Goal: Task Accomplishment & Management: Manage account settings

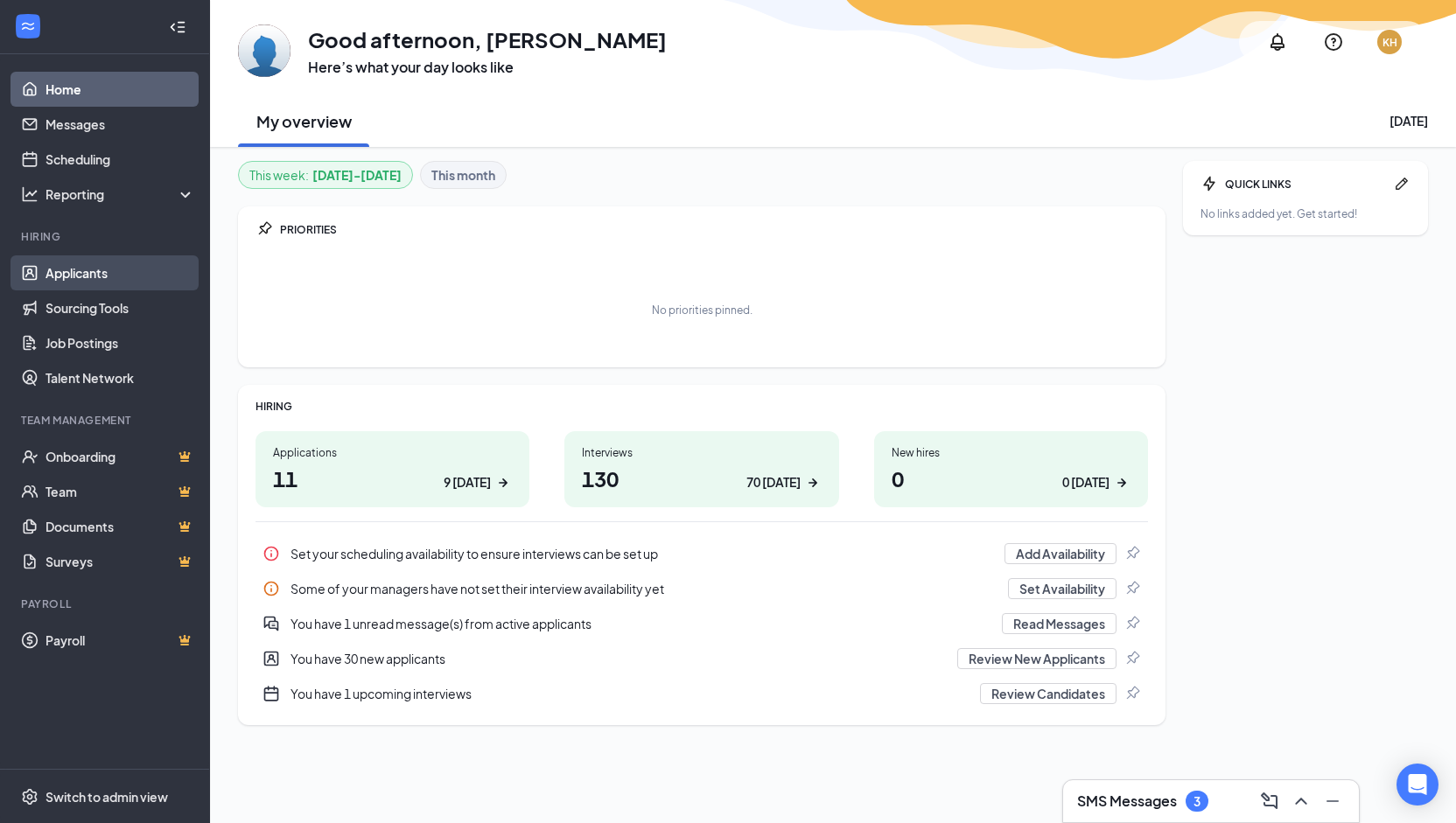
click at [49, 269] on link "Applicants" at bounding box center [120, 273] width 149 height 35
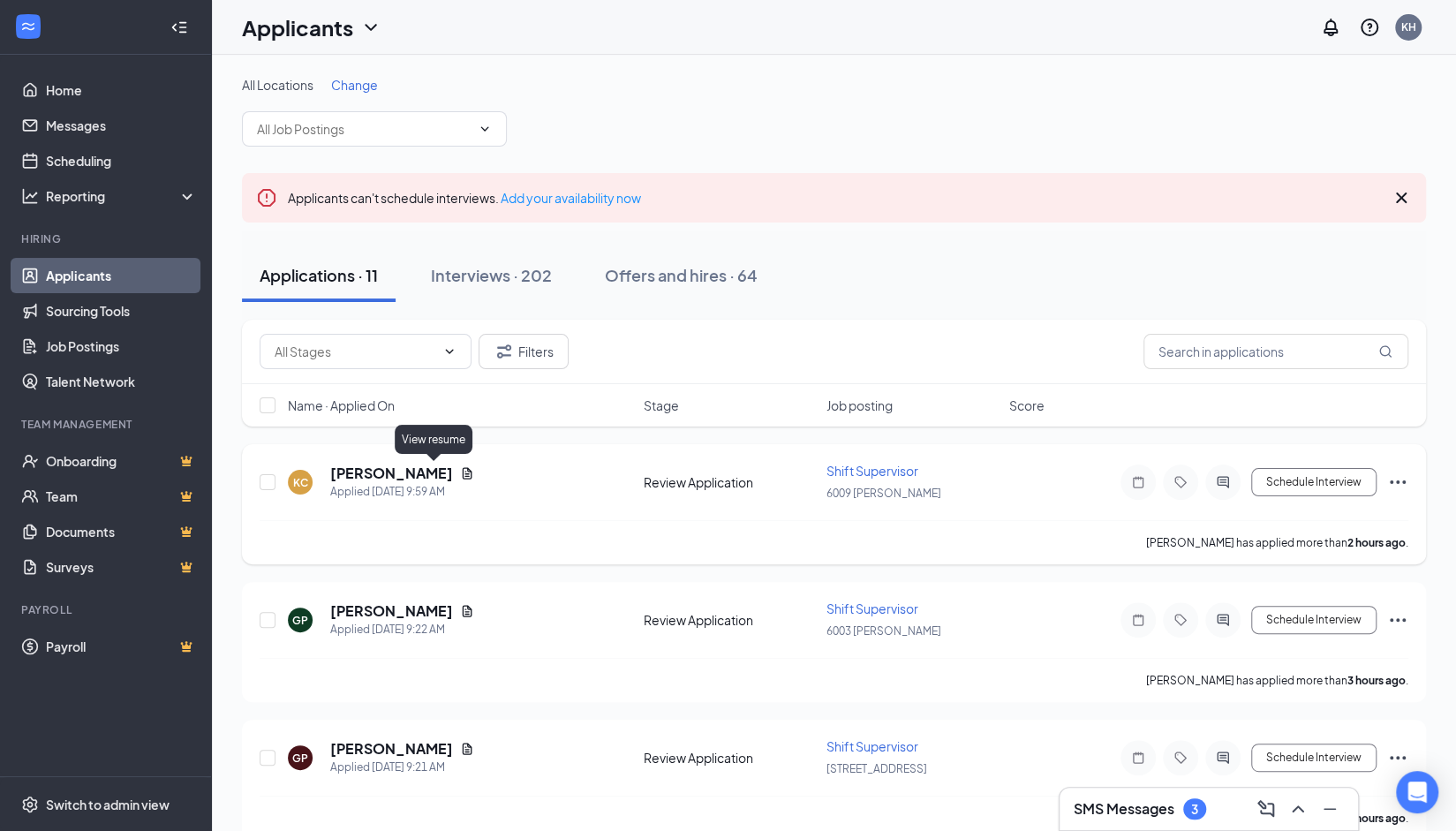
click at [461, 472] on icon "Document" at bounding box center [467, 472] width 14 height 14
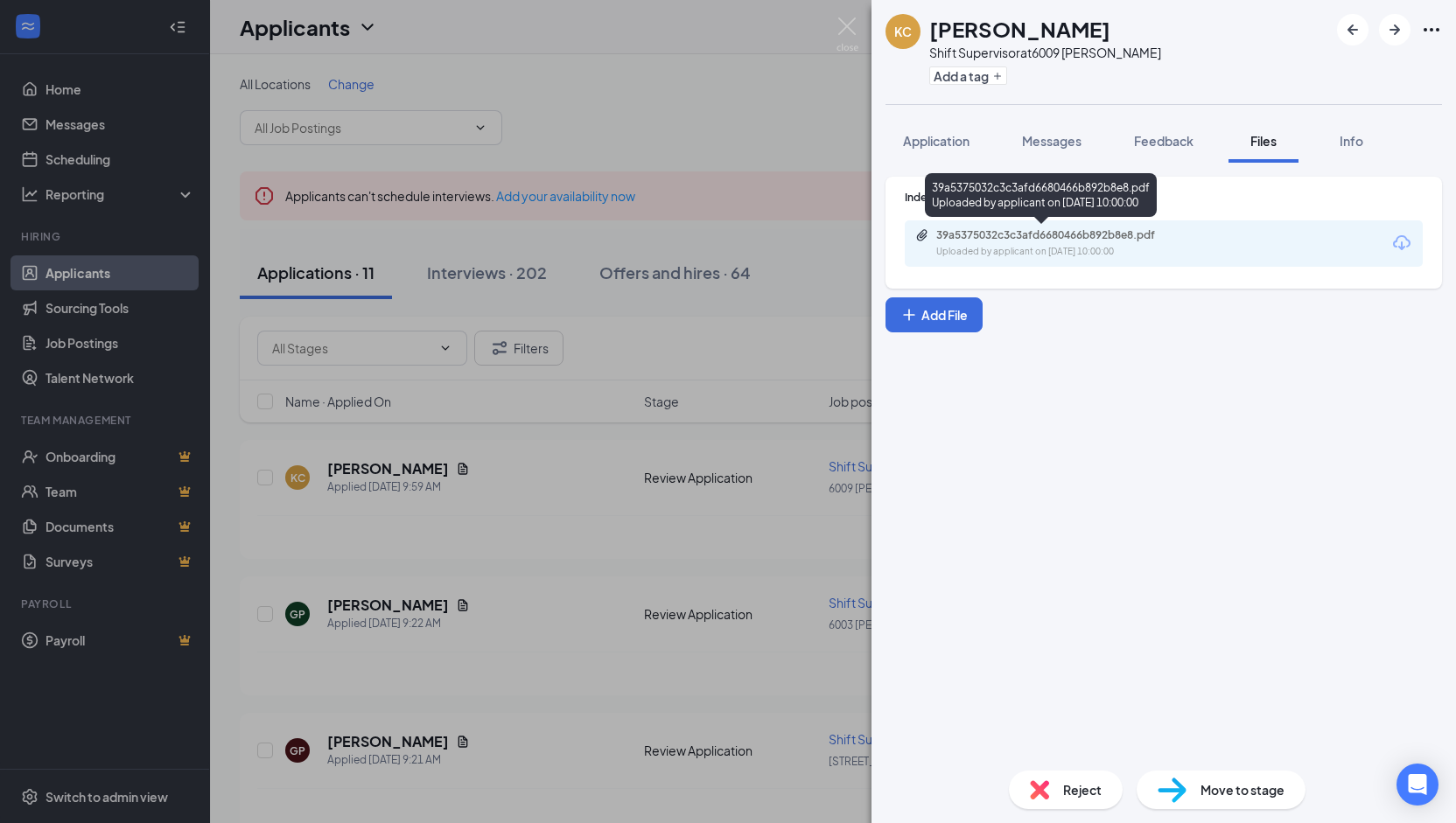
click at [1001, 237] on div "39a5375032c3c3afd6680466b892b8e8.pdf" at bounding box center [1058, 235] width 245 height 14
